Goal: Find specific fact: Find specific page/section

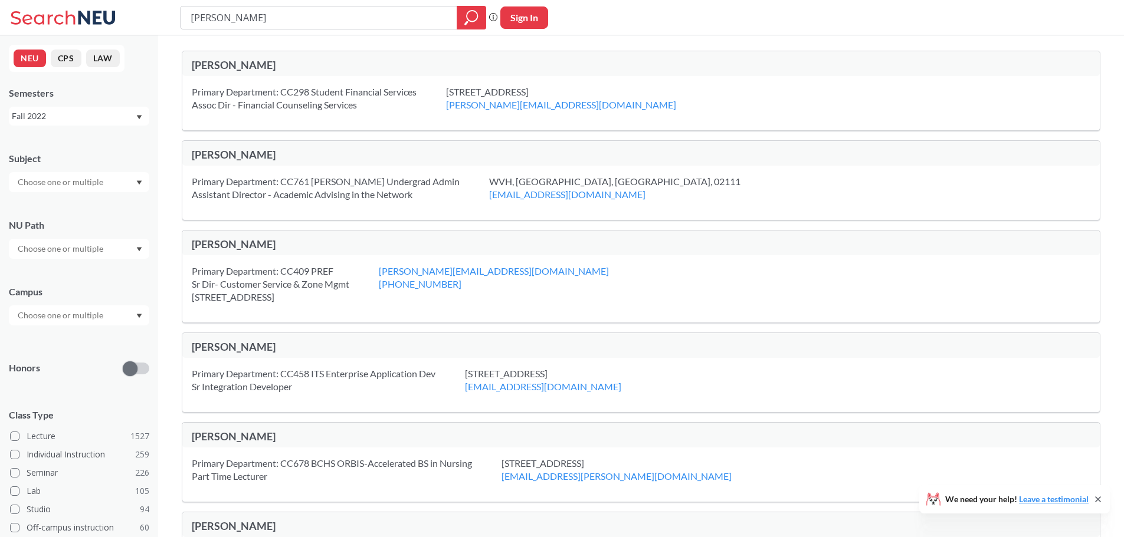
drag, startPoint x: 261, startPoint y: 17, endPoint x: 159, endPoint y: 22, distance: 102.2
click at [159, 22] on div "[PERSON_NAME] Phrase search guarantees the exact search appears in the results.…" at bounding box center [562, 17] width 1124 height 35
type input "[PERSON_NAME]"
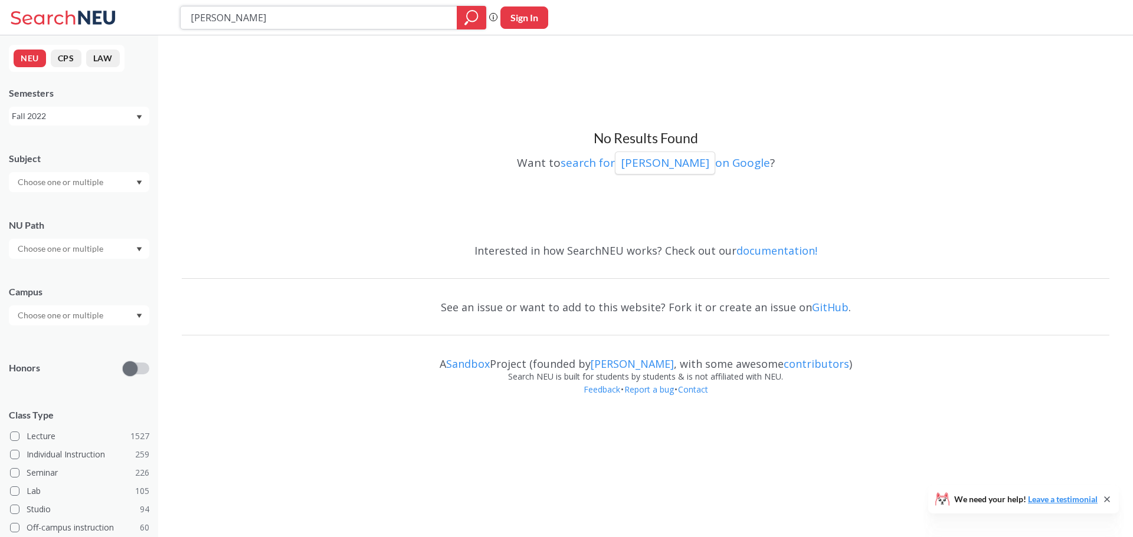
click at [467, 21] on icon "magnifying glass" at bounding box center [471, 17] width 14 height 17
click at [139, 116] on icon "Dropdown arrow" at bounding box center [139, 117] width 5 height 4
click at [70, 141] on div "Fall 2025" at bounding box center [81, 142] width 133 height 13
